Goal: Navigation & Orientation: Go to known website

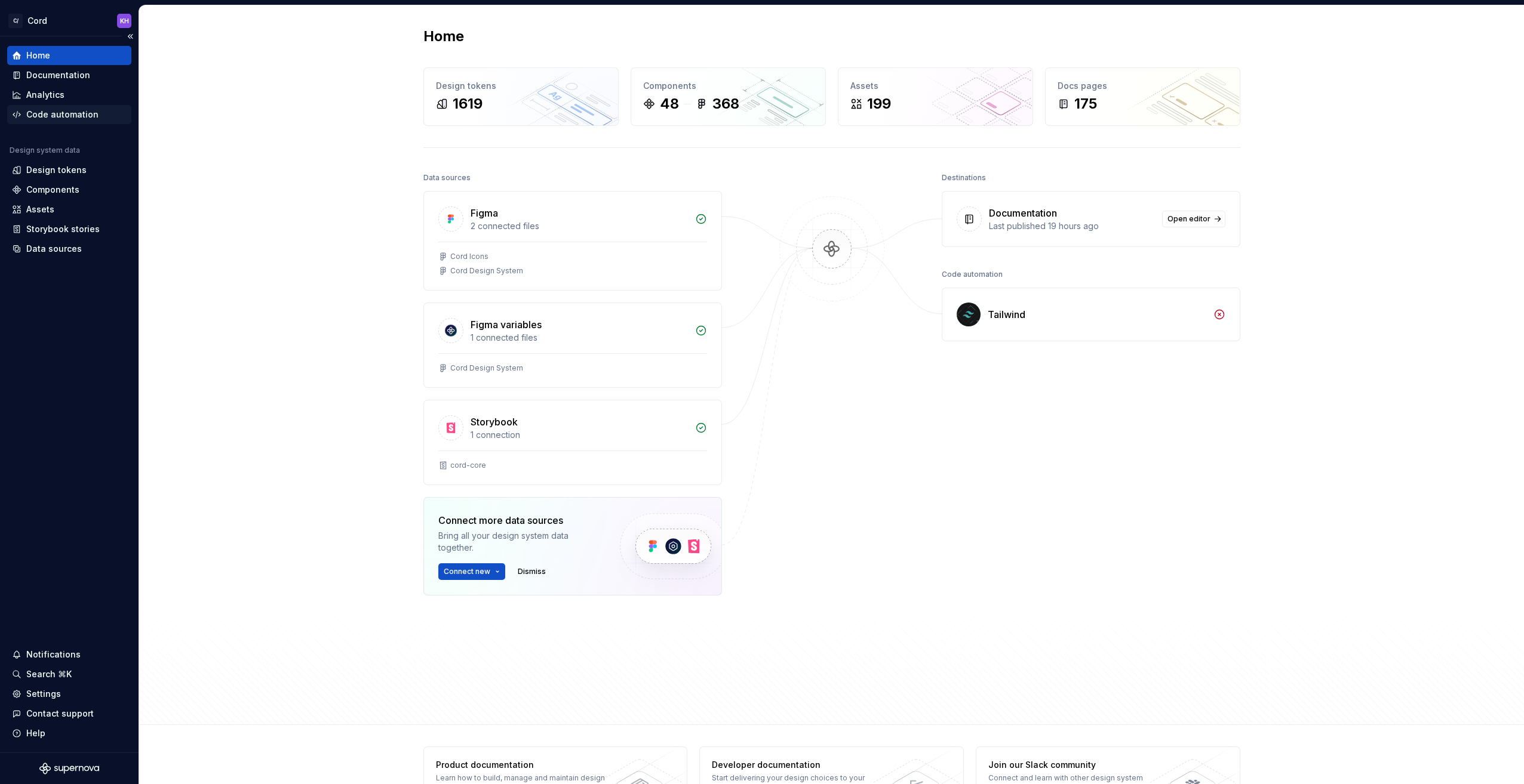
click at [75, 113] on div "Code automation" at bounding box center [62, 115] width 72 height 12
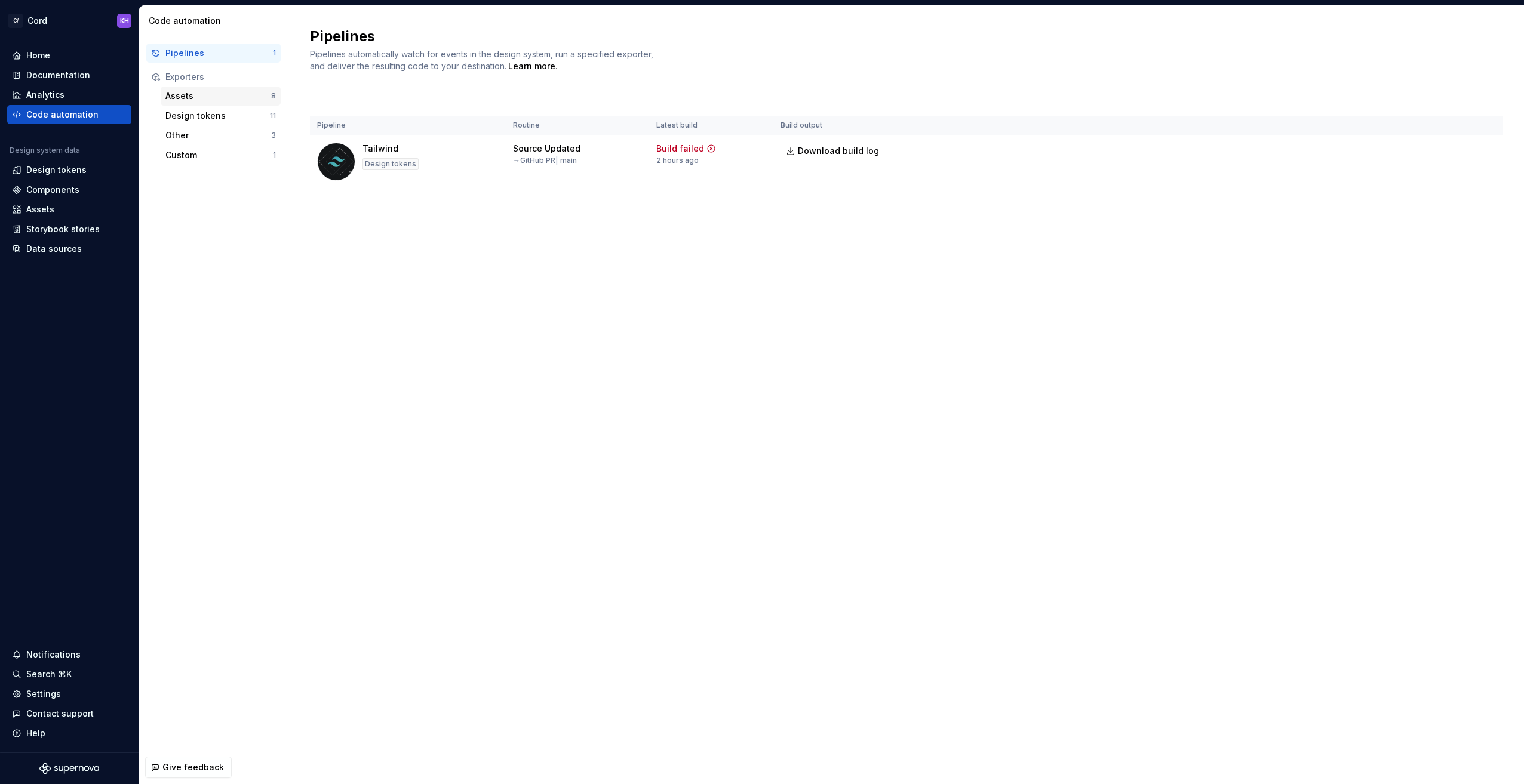
click at [178, 94] on div "Assets" at bounding box center [218, 96] width 105 height 12
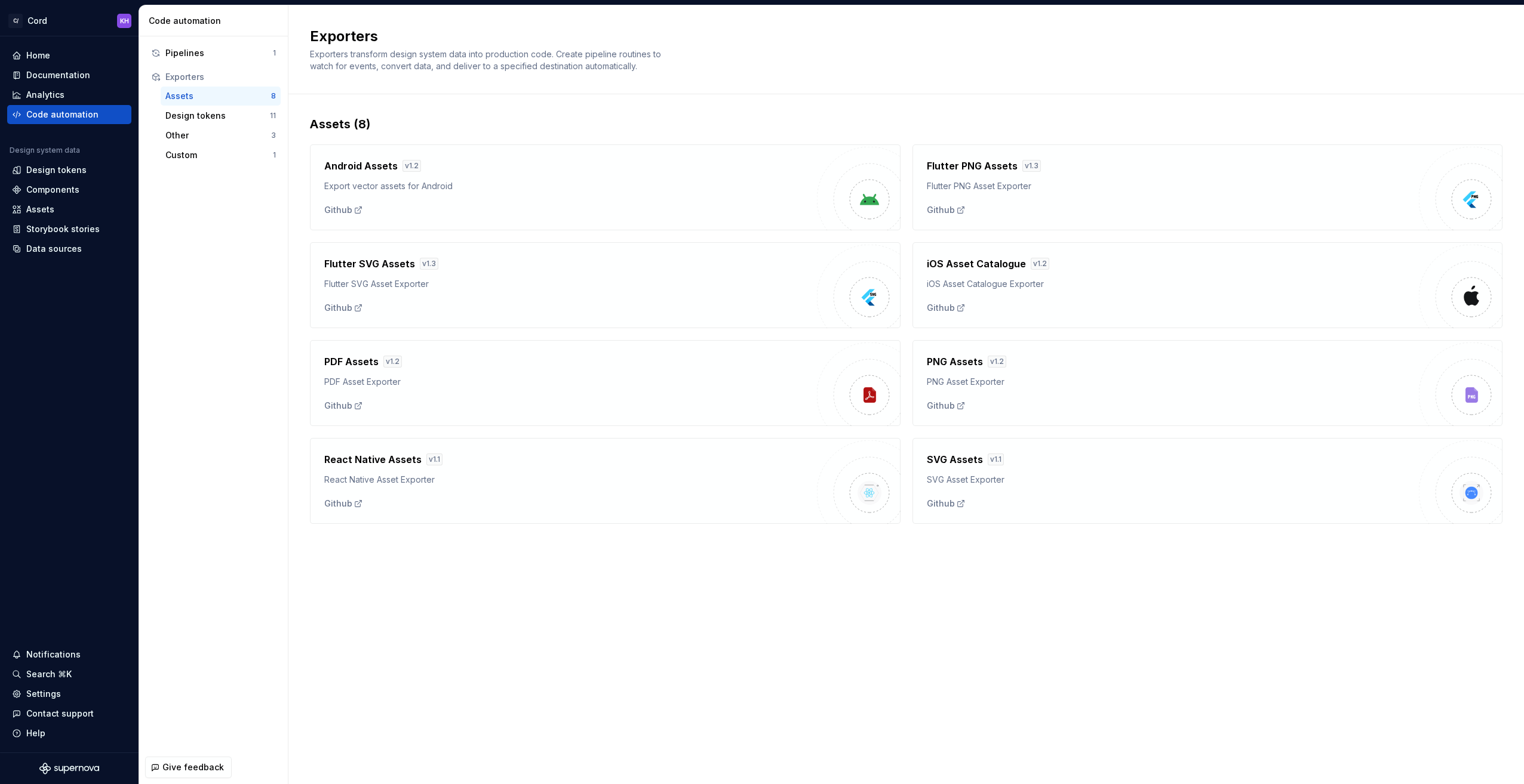
click at [185, 95] on div "Assets" at bounding box center [218, 96] width 105 height 12
click at [1119, 450] on div "SVG Assets v 1.1 SVG Asset Exporter Github" at bounding box center [1208, 481] width 591 height 86
click at [947, 457] on h4 "SVG Assets" at bounding box center [954, 460] width 56 height 15
click at [965, 490] on div "SVG Assets v 1.1 SVG Asset Exporter Github" at bounding box center [1173, 481] width 493 height 58
click at [947, 500] on div "Github" at bounding box center [946, 504] width 38 height 12
